Goal: Find specific page/section: Find specific page/section

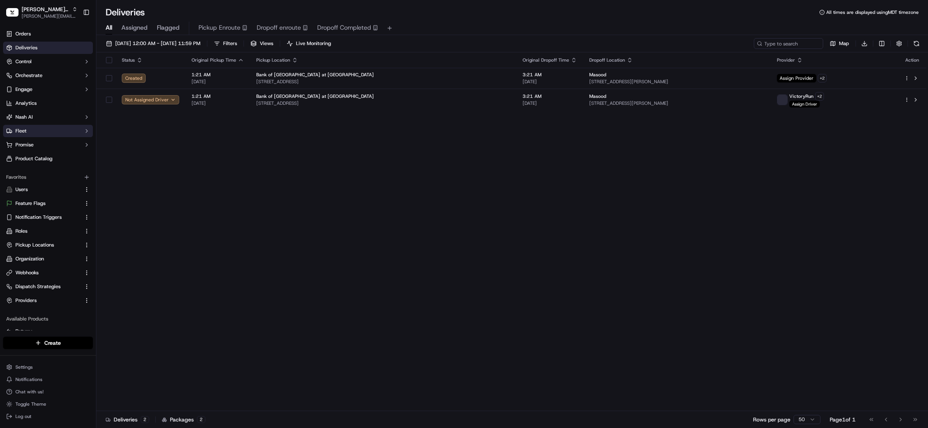
drag, startPoint x: 215, startPoint y: 204, endPoint x: 15, endPoint y: 132, distance: 212.9
click at [214, 203] on div "Status Original Pickup Time Pickup Location Original Dropoff Time Dropoff Locat…" at bounding box center [511, 231] width 830 height 359
